Goal: Information Seeking & Learning: Learn about a topic

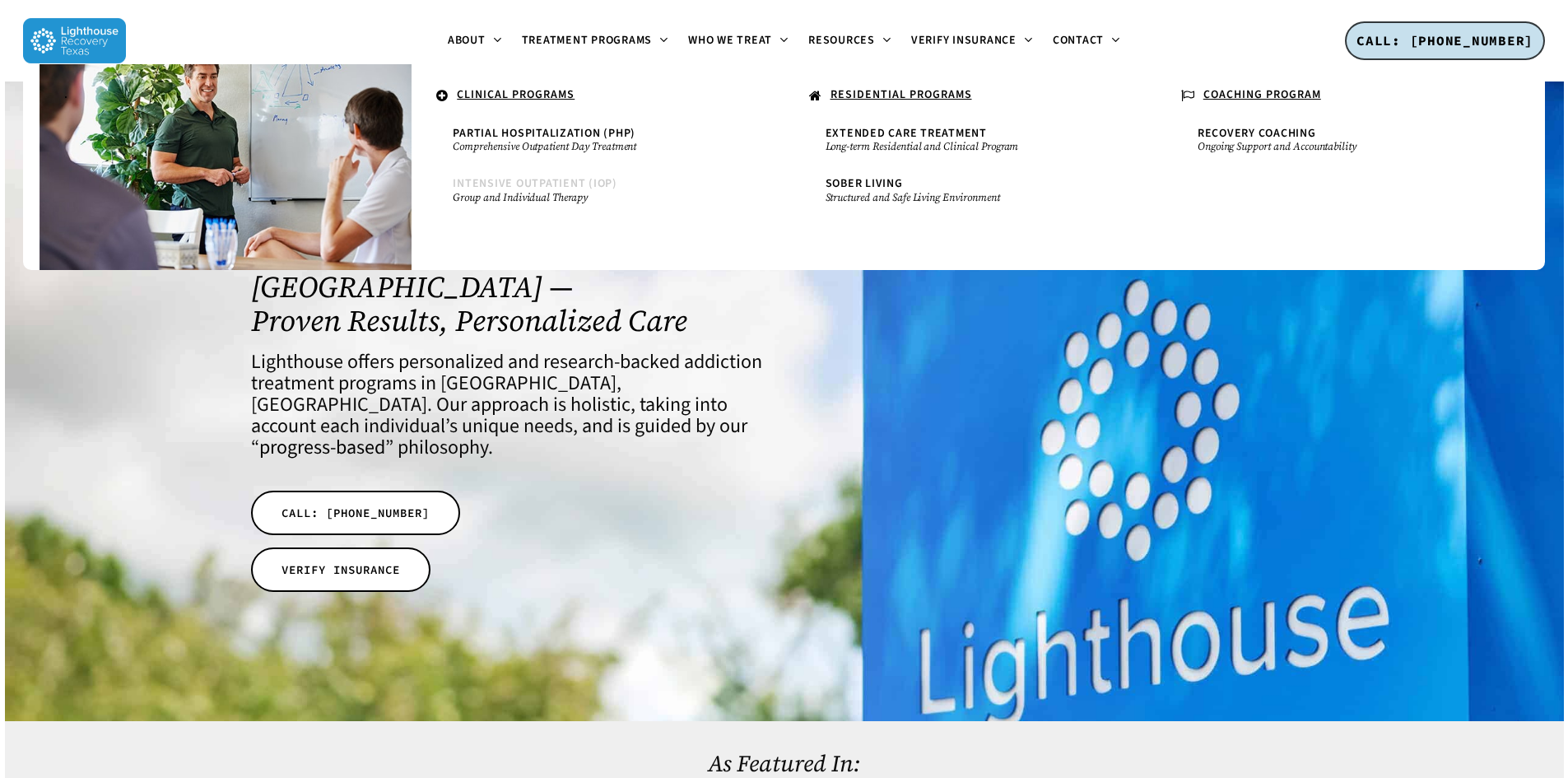
click at [509, 188] on span "Intensive Outpatient (IOP)" at bounding box center [535, 184] width 165 height 16
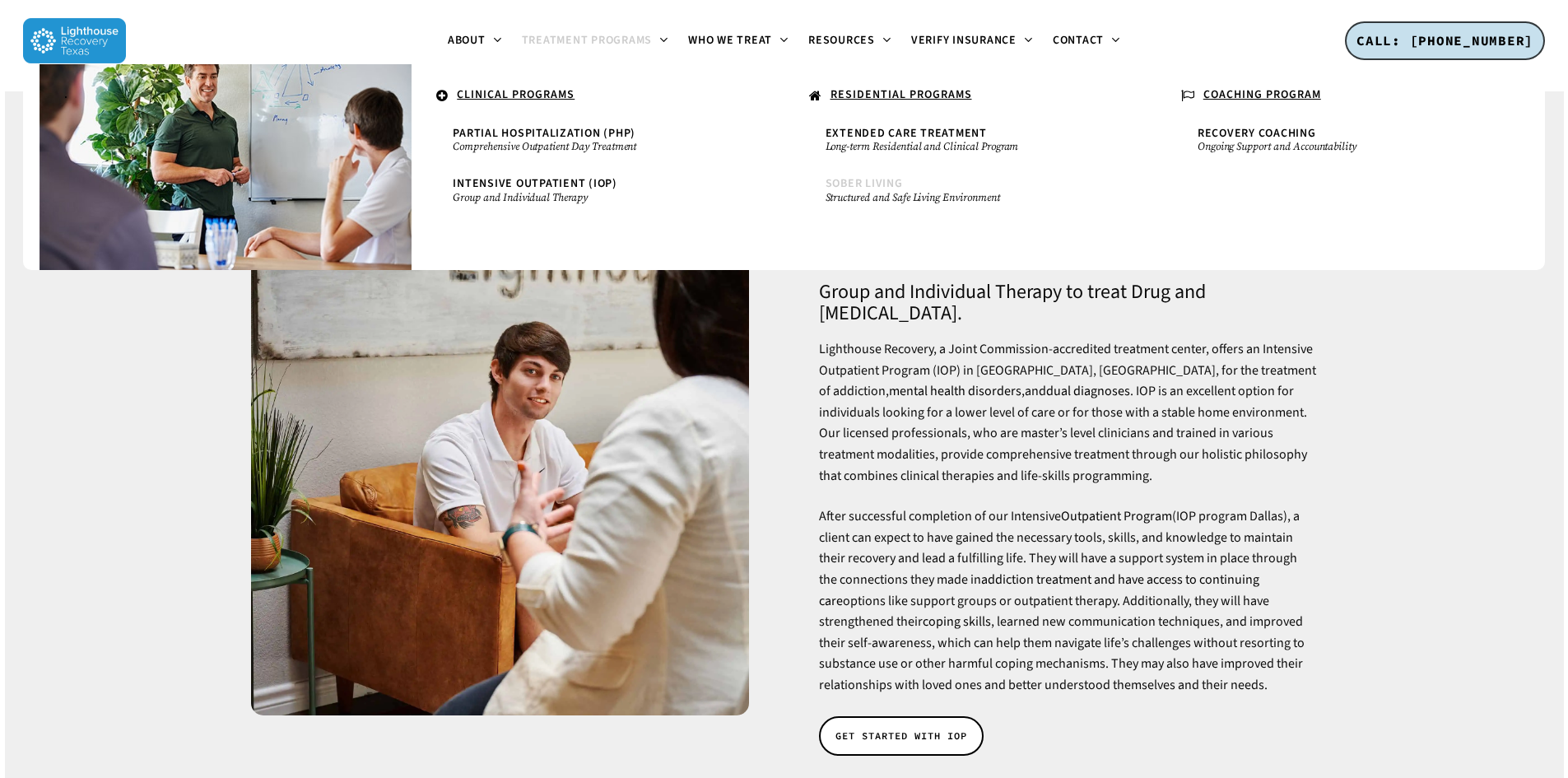
click at [861, 181] on span "Sober Living" at bounding box center [864, 184] width 78 height 16
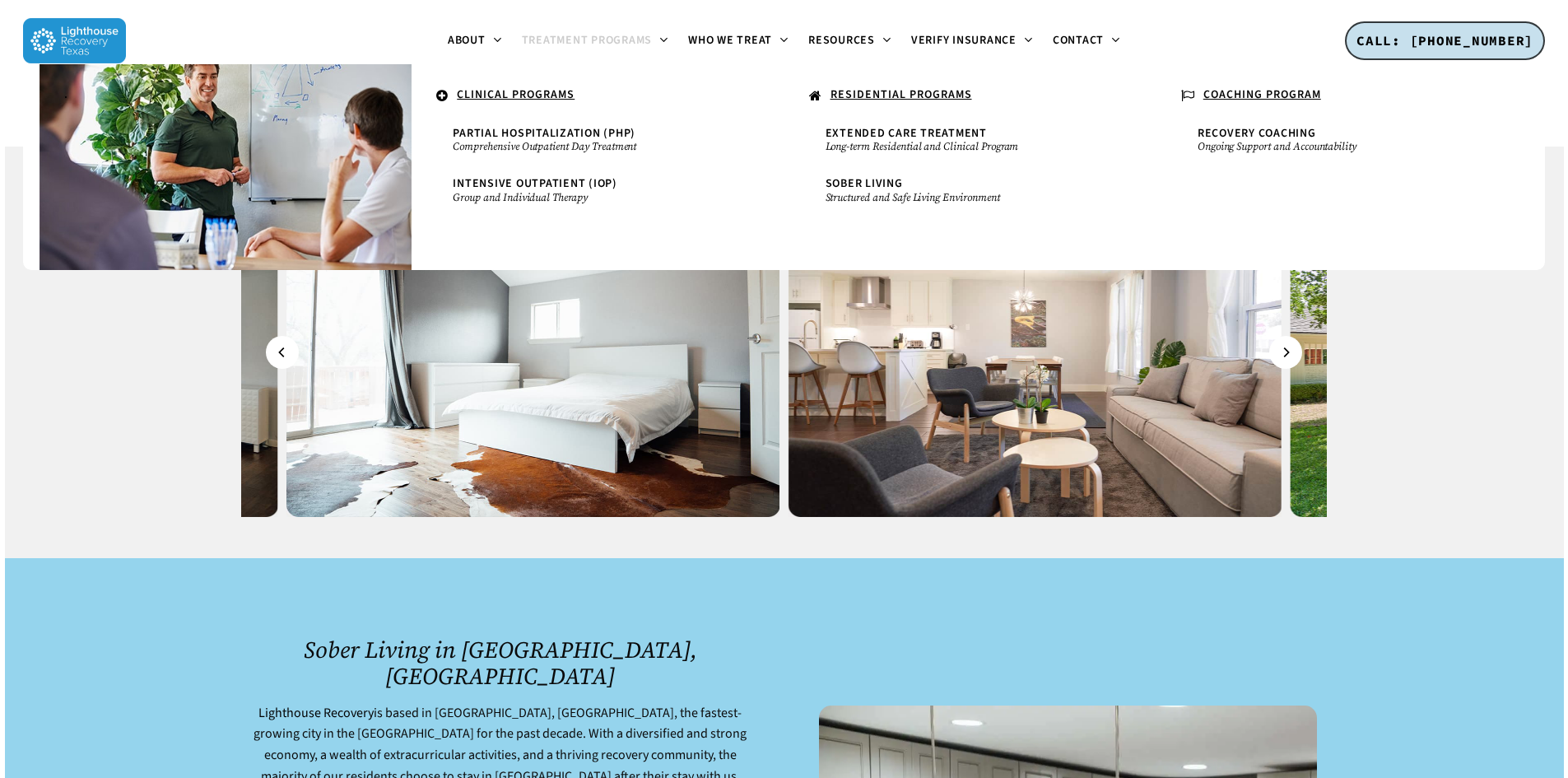
scroll to position [1564, 0]
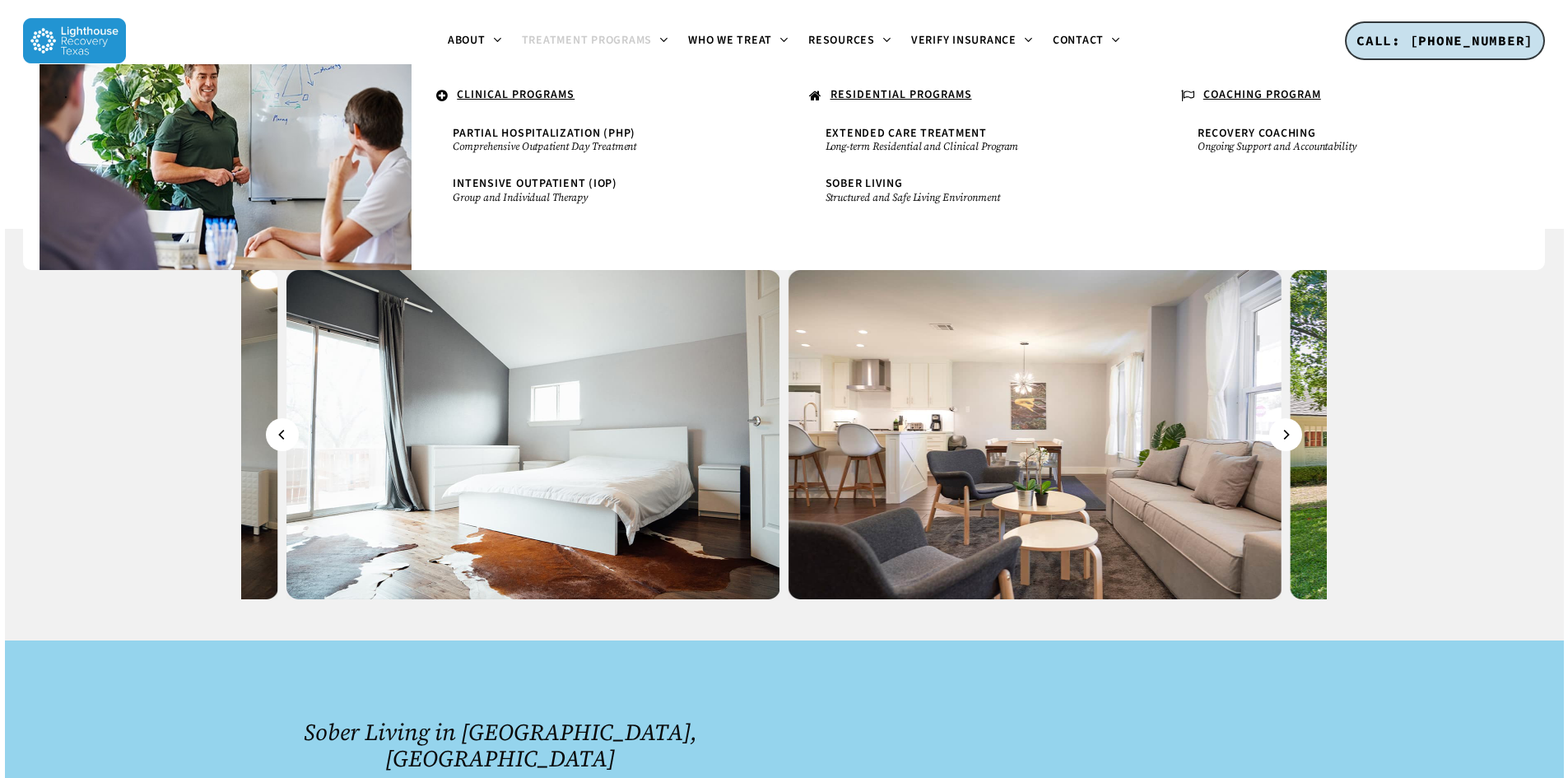
click at [873, 94] on u "RESIDENTIAL PROGRAMS" at bounding box center [901, 95] width 142 height 16
click at [523, 90] on u "CLINICAL PROGRAMS" at bounding box center [515, 95] width 118 height 16
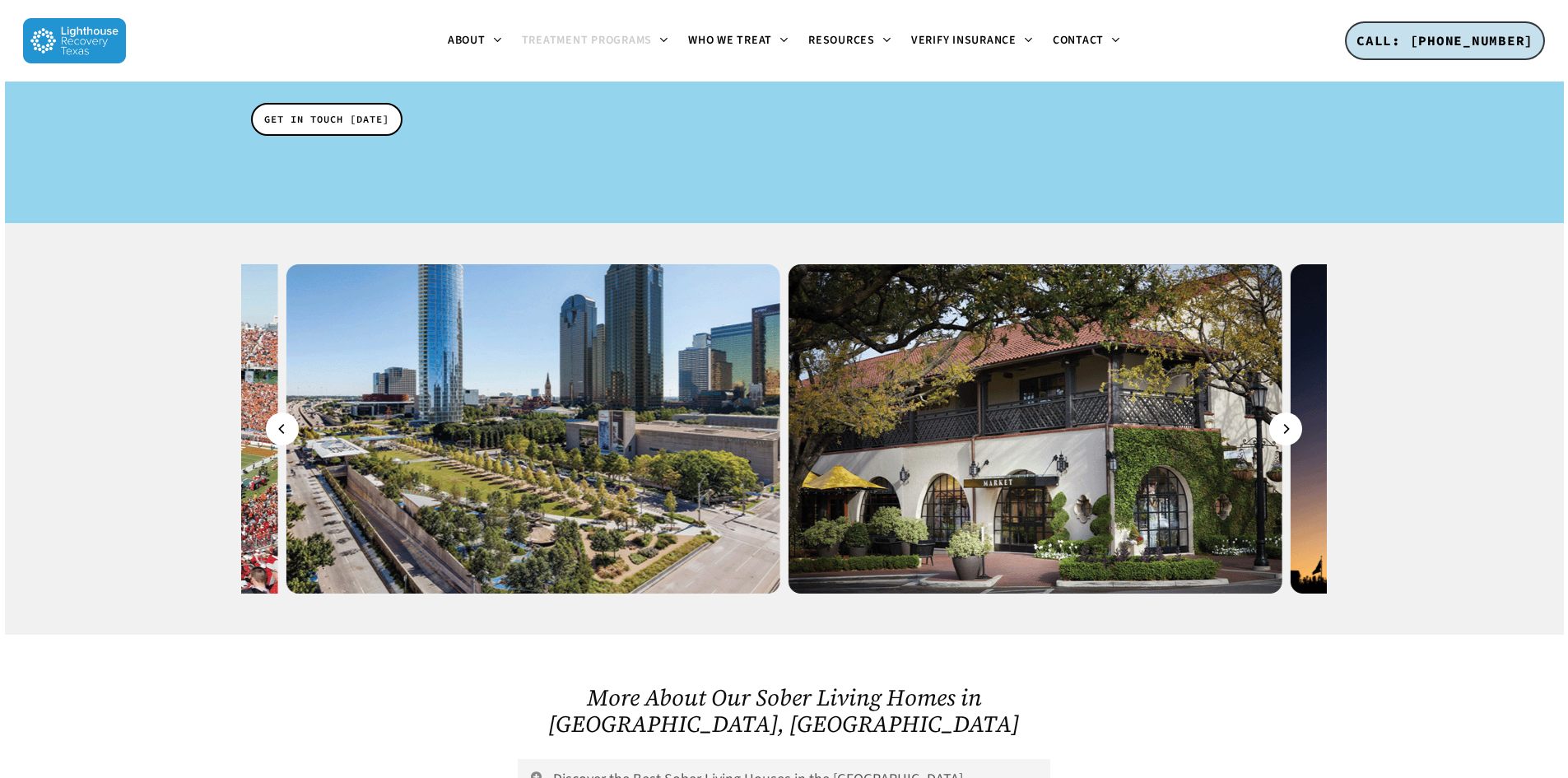
scroll to position [2552, 0]
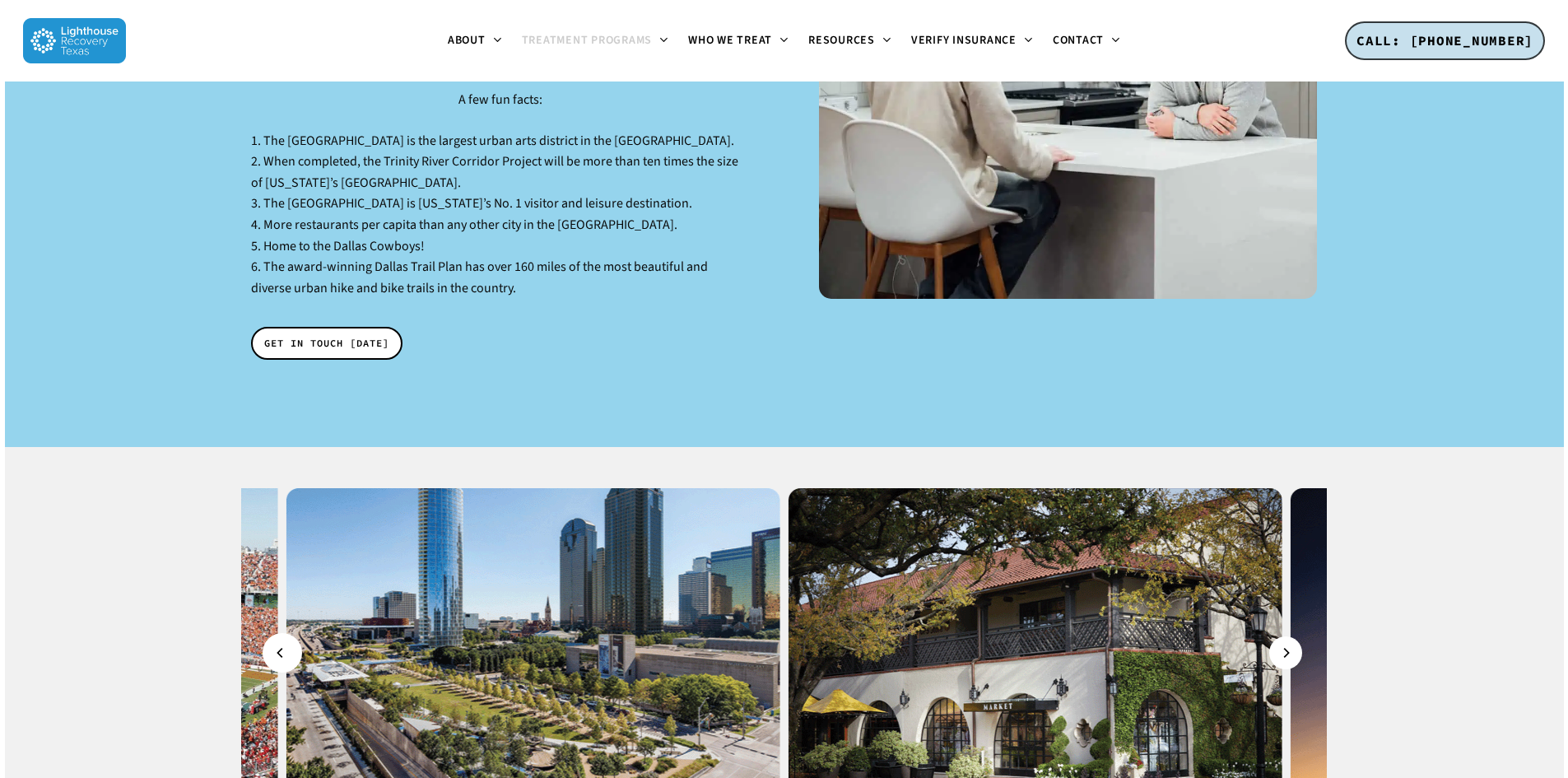
click at [287, 637] on button "Previous" at bounding box center [282, 653] width 33 height 33
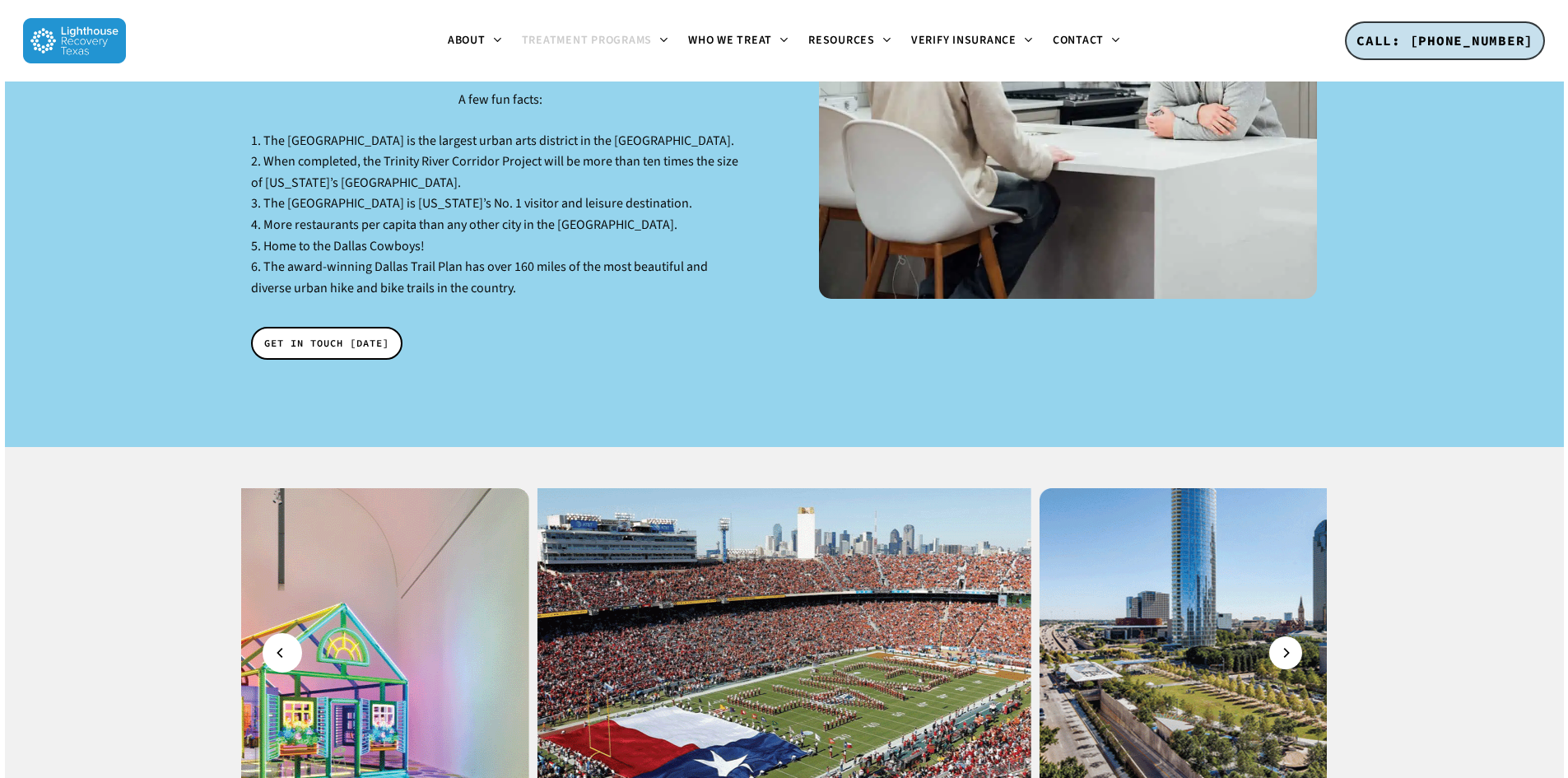
click at [288, 637] on button "Previous" at bounding box center [282, 653] width 33 height 33
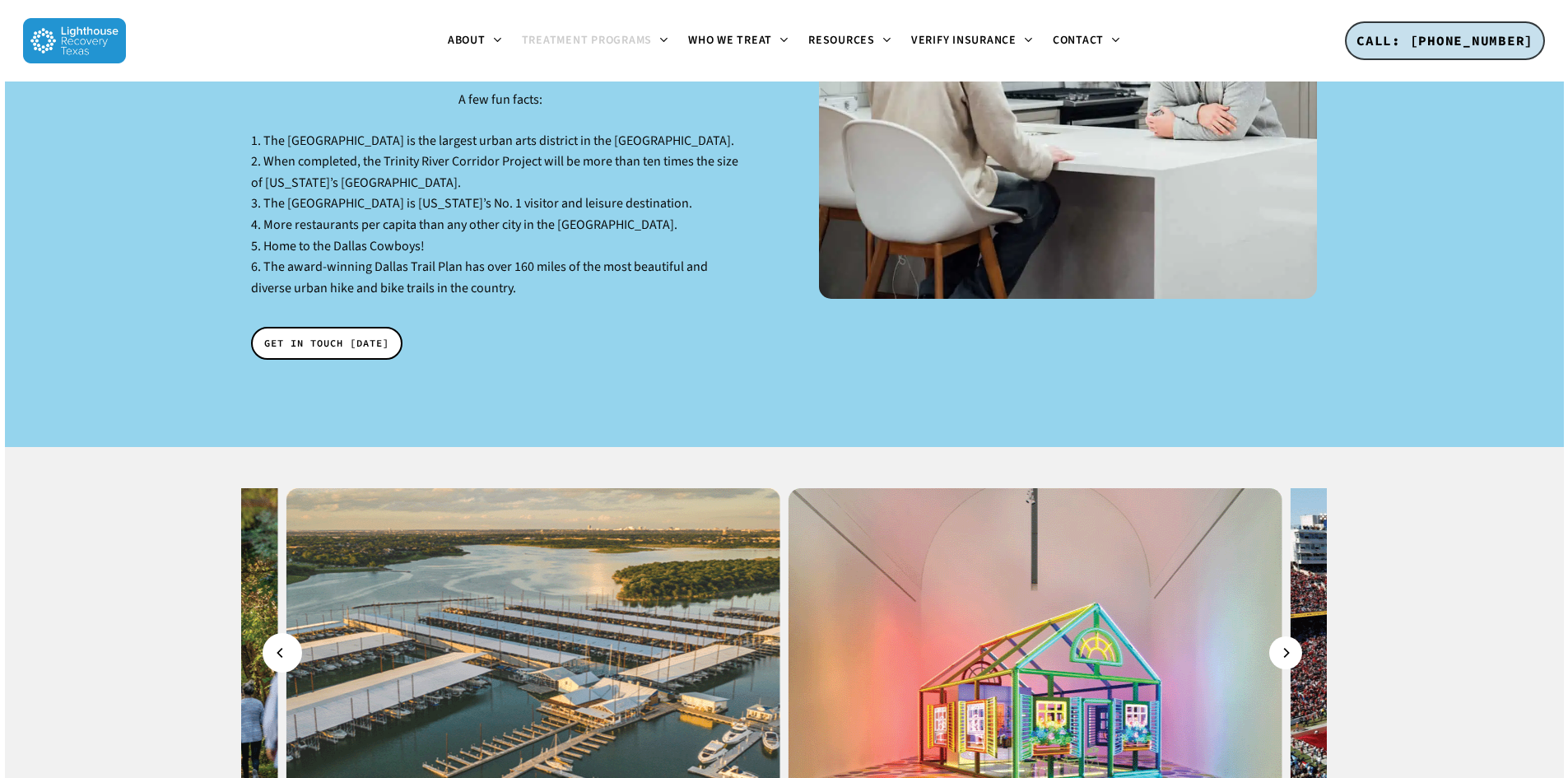
click at [288, 637] on button "Previous" at bounding box center [282, 653] width 33 height 33
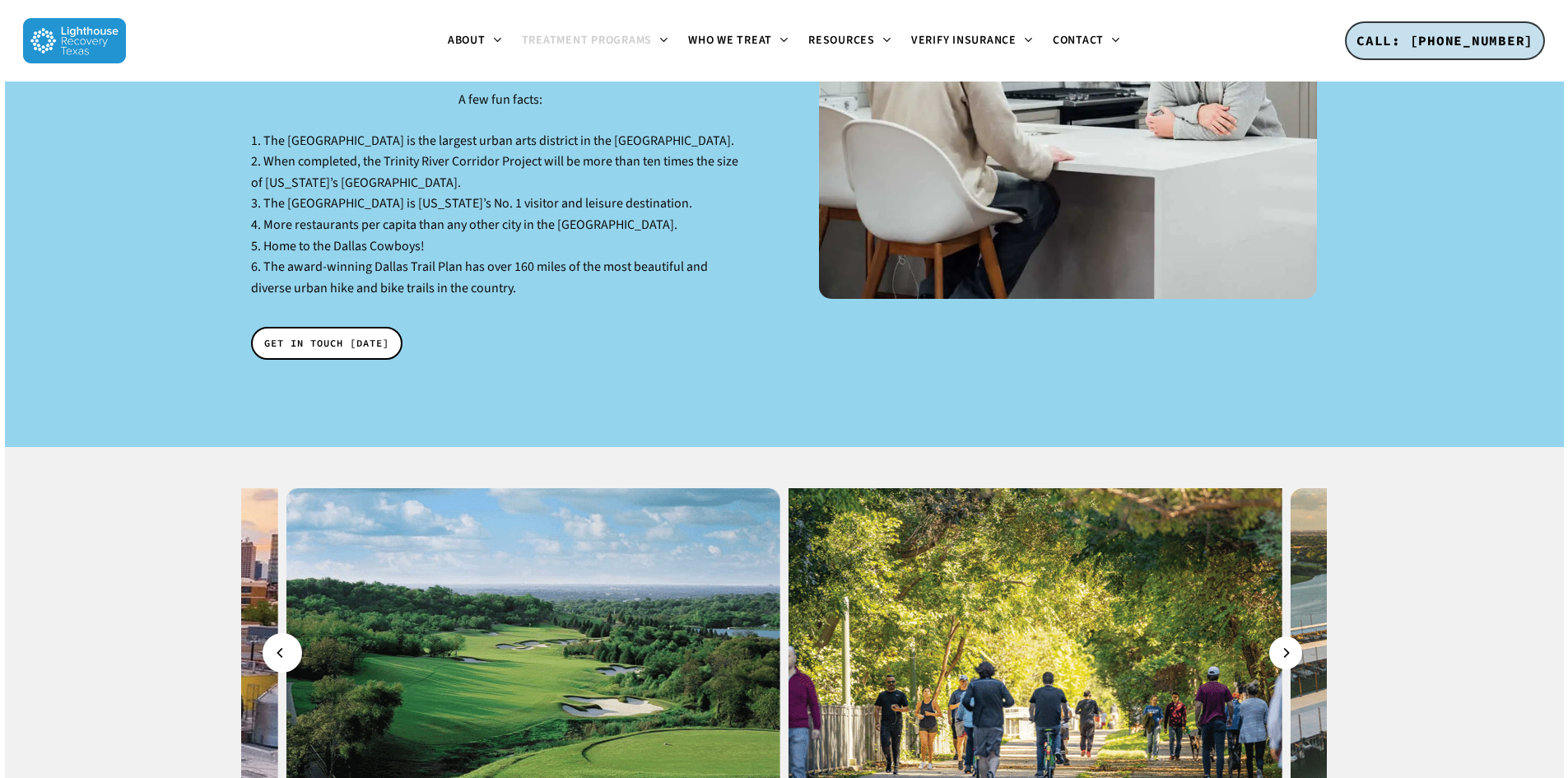
click at [288, 637] on button "Previous" at bounding box center [282, 653] width 33 height 33
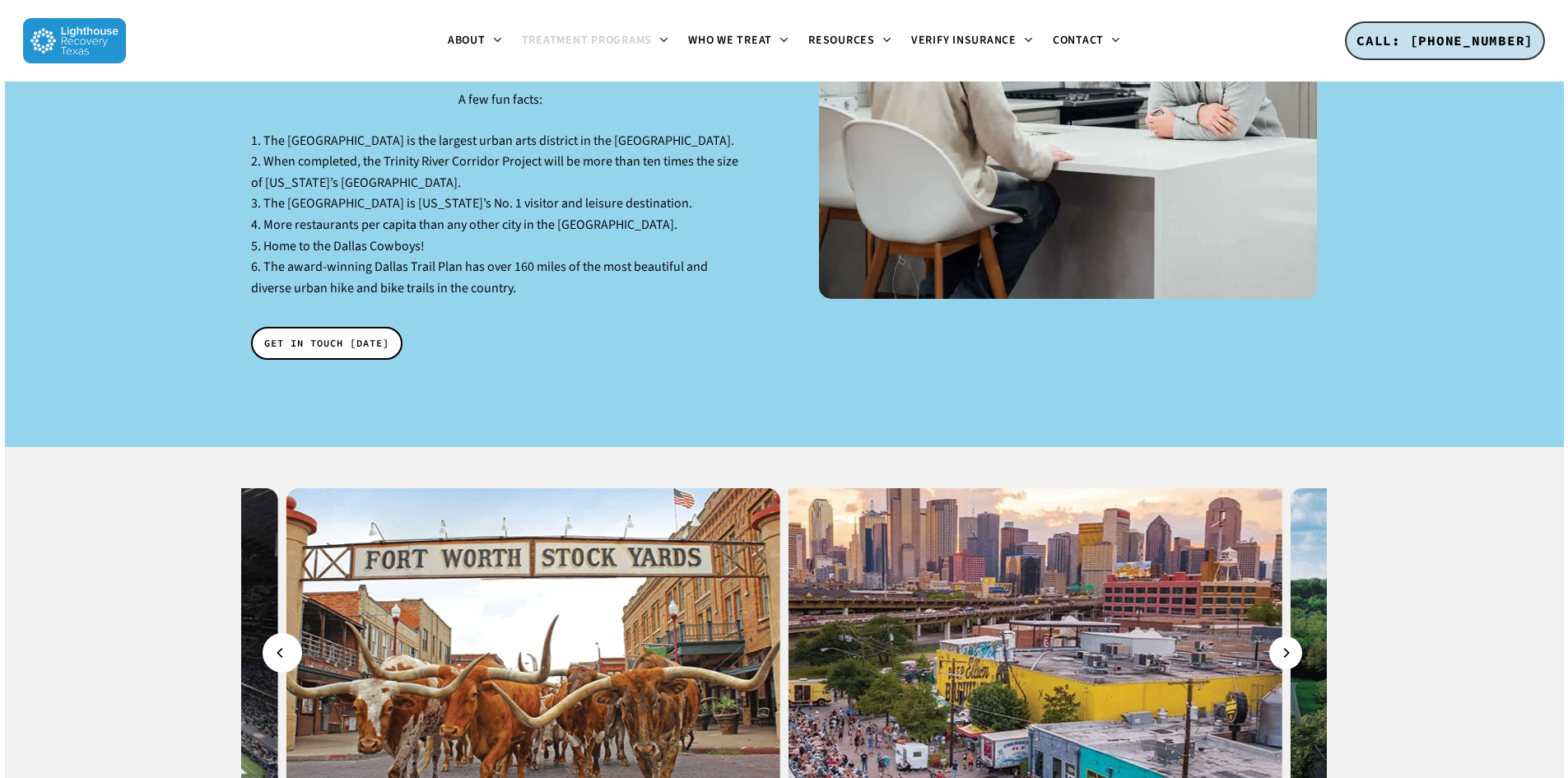
click at [288, 637] on button "Previous" at bounding box center [282, 653] width 33 height 33
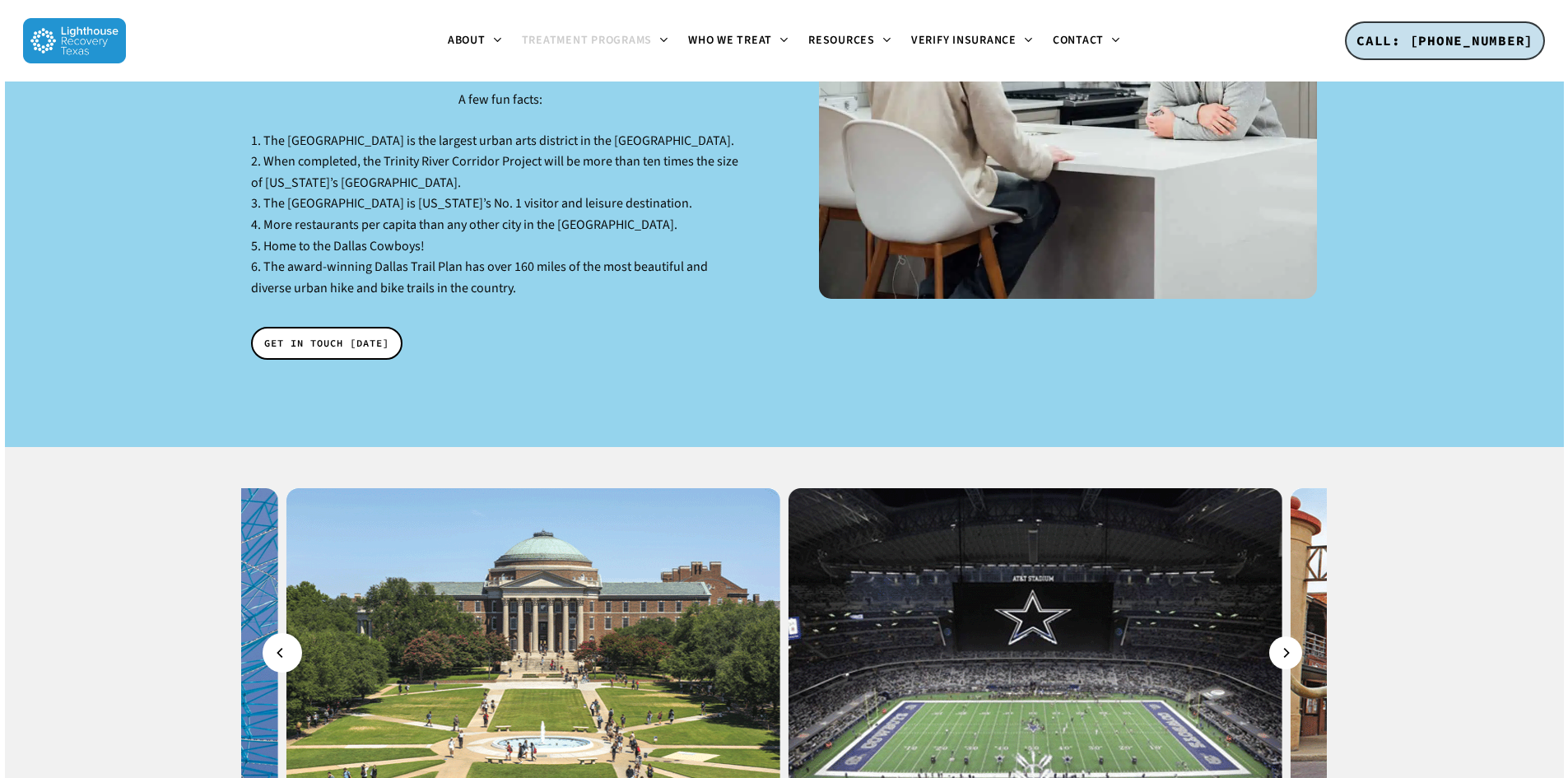
click at [288, 637] on button "Previous" at bounding box center [282, 653] width 33 height 33
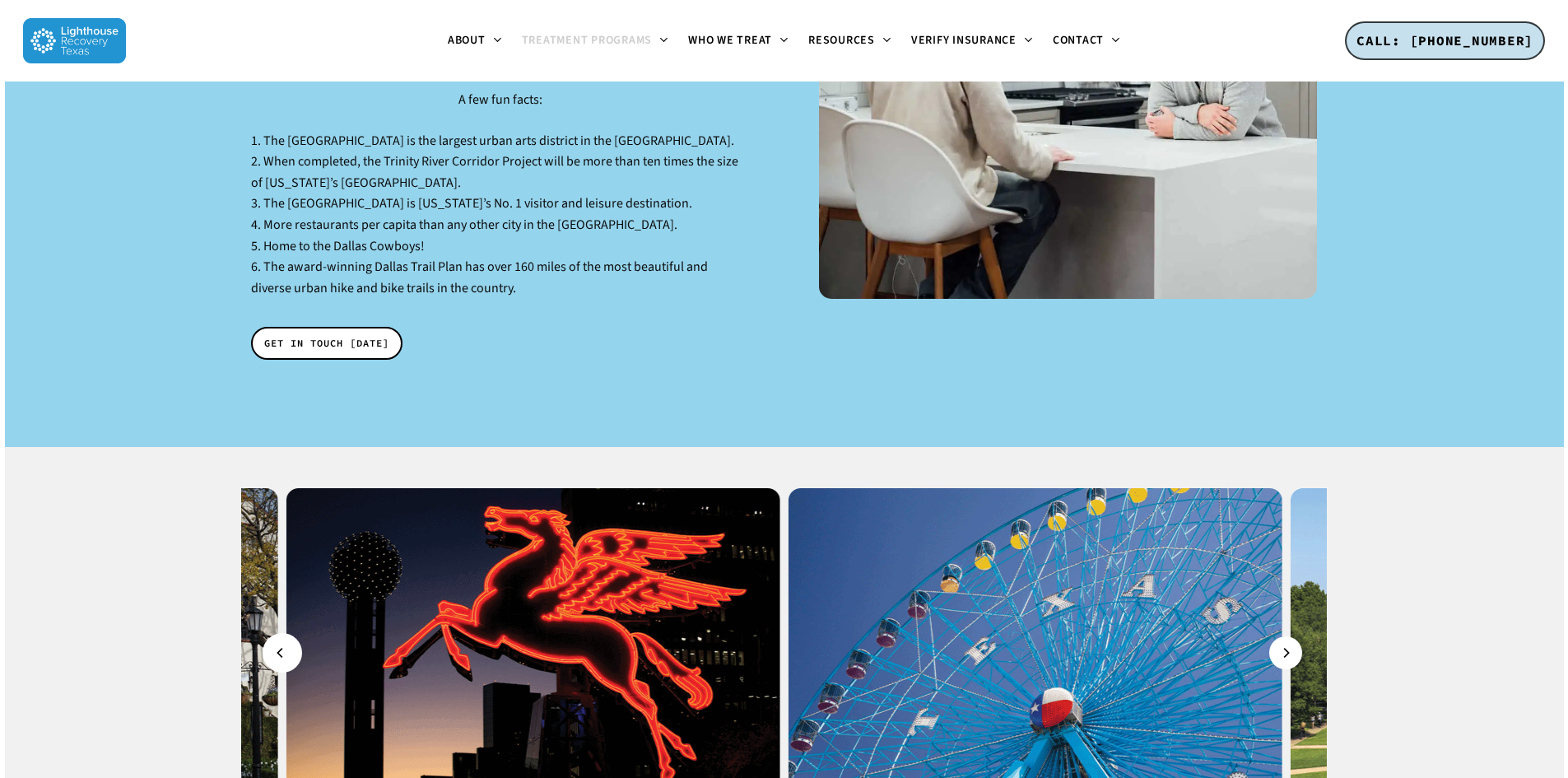
click at [288, 637] on button "Previous" at bounding box center [282, 653] width 33 height 33
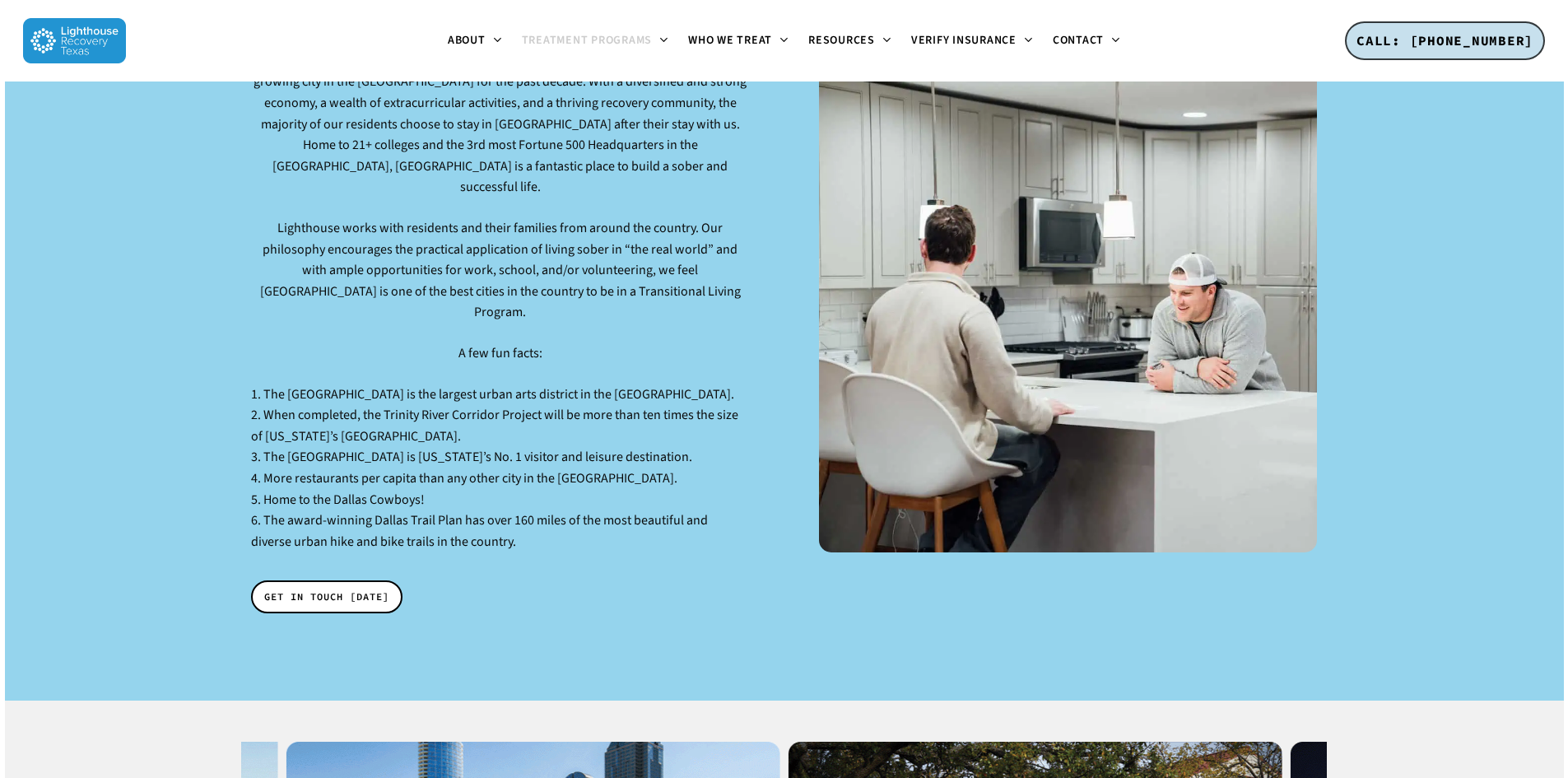
scroll to position [2058, 0]
